Goal: Navigation & Orientation: Find specific page/section

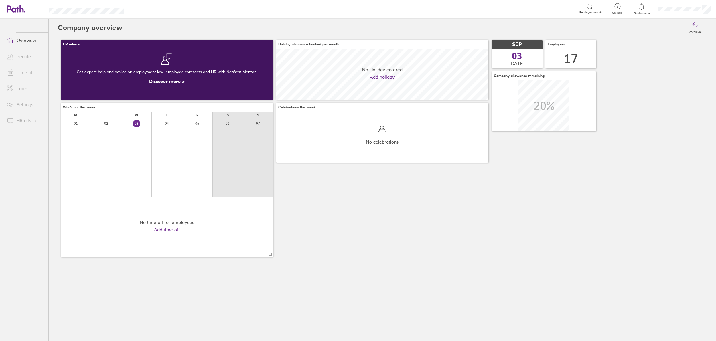
scroll to position [51, 213]
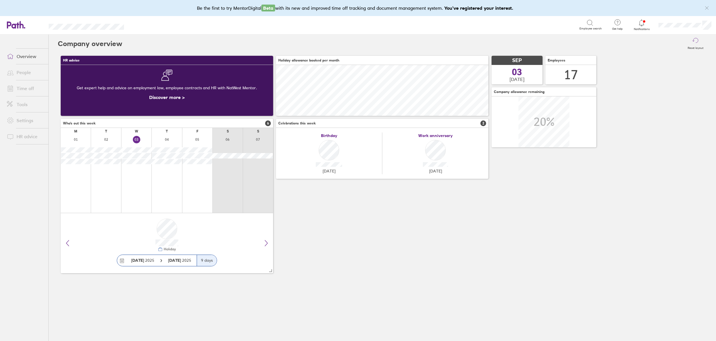
click at [23, 91] on link "Time off" at bounding box center [25, 88] width 46 height 11
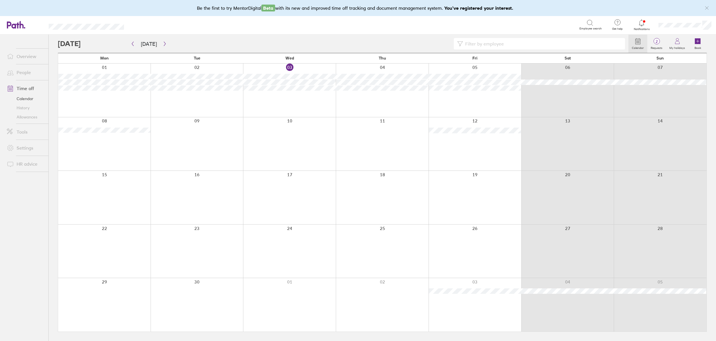
click at [26, 59] on link "Overview" at bounding box center [25, 56] width 46 height 11
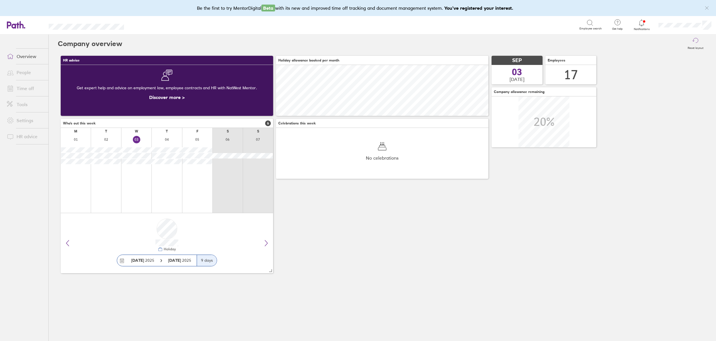
scroll to position [51, 213]
